Goal: Information Seeking & Learning: Check status

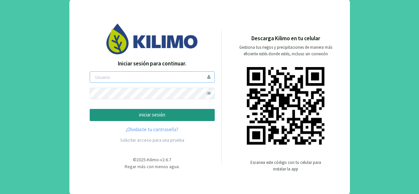
click at [101, 74] on input "email" at bounding box center [152, 76] width 125 height 11
type input "jguerrero"
click at [209, 92] on span at bounding box center [208, 93] width 11 height 11
click at [128, 117] on p "iniciar sesión" at bounding box center [152, 115] width 114 height 8
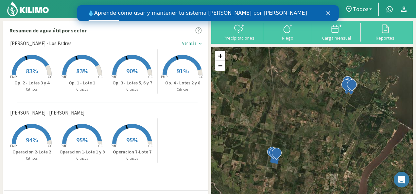
click at [331, 13] on div "Cerrar" at bounding box center [329, 13] width 7 height 4
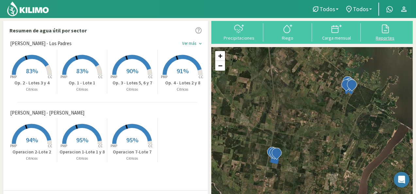
click at [375, 35] on button "Reportes" at bounding box center [385, 31] width 49 height 17
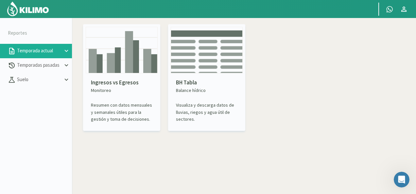
click at [109, 104] on p "Resumen con datos mensuales y semanales útiles para la gestión y toma de decisi…" at bounding box center [121, 112] width 61 height 21
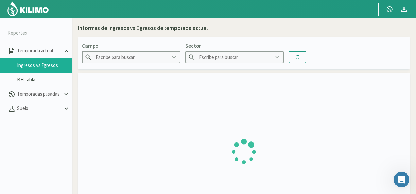
type input "[PERSON_NAME] - [PERSON_NAME]"
type input "Operacion 1-Lote 1 y 8"
type input "[DATE] - [DATE]"
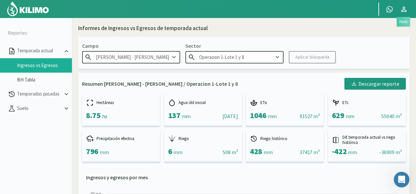
click at [405, 11] on icon at bounding box center [404, 9] width 8 height 8
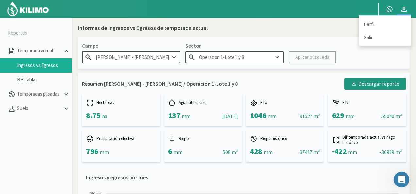
click at [405, 11] on icon at bounding box center [404, 9] width 8 height 8
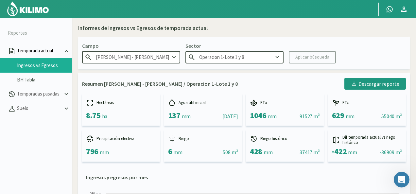
click at [44, 51] on p "Temporada actual" at bounding box center [39, 51] width 47 height 8
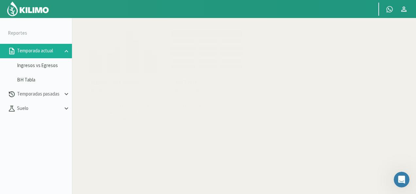
click at [44, 51] on p "Temporada actual" at bounding box center [39, 51] width 47 height 8
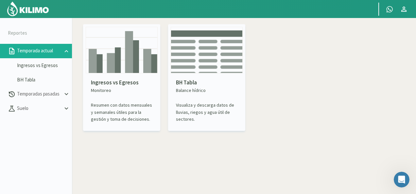
click at [120, 106] on p "Resumen con datos mensuales y semanales útiles para la gestión y toma de decisi…" at bounding box center [121, 112] width 61 height 21
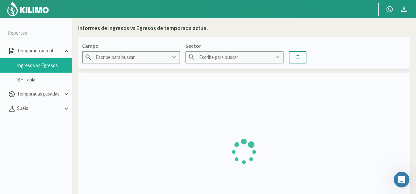
type input "[PERSON_NAME] - [PERSON_NAME]"
type input "Operacion 1-Lote 1 y 8"
type input "[DATE] - [DATE]"
type input "[PERSON_NAME] - [PERSON_NAME]"
type input "Operacion 1-Lote 1 y 8"
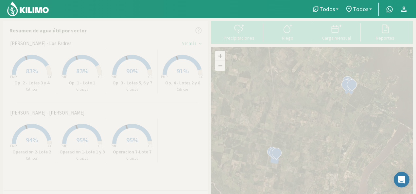
click at [367, 11] on span "Todos" at bounding box center [361, 9] width 16 height 7
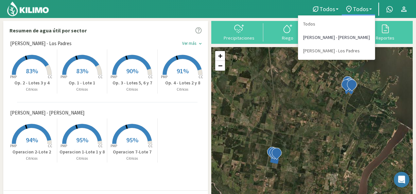
click at [351, 34] on link "[PERSON_NAME] - [PERSON_NAME]" at bounding box center [336, 37] width 77 height 13
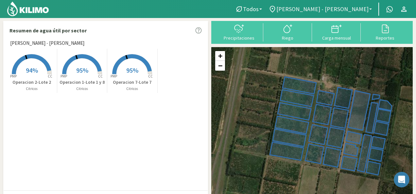
click at [367, 6] on span "[PERSON_NAME] - [PERSON_NAME]" at bounding box center [322, 9] width 92 height 7
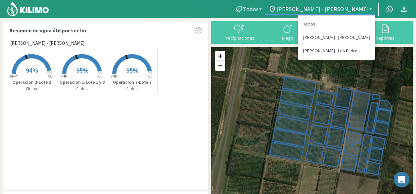
click at [351, 52] on link "[PERSON_NAME] - Los Padres" at bounding box center [336, 50] width 77 height 13
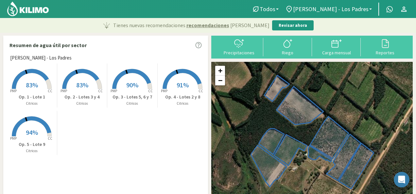
click at [32, 78] on rect at bounding box center [32, 89] width 52 height 52
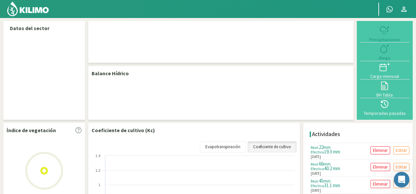
select select "1: Object"
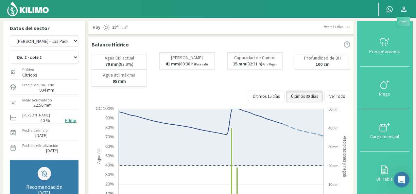
click at [403, 8] on icon at bounding box center [403, 9] width 5 height 5
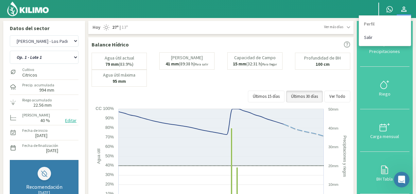
click at [368, 41] on link "Salir" at bounding box center [385, 37] width 52 height 13
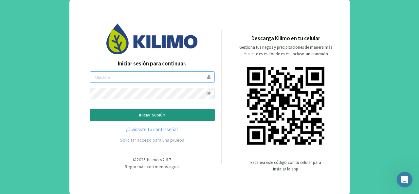
type input "jguerrero"
